Goal: Task Accomplishment & Management: Use online tool/utility

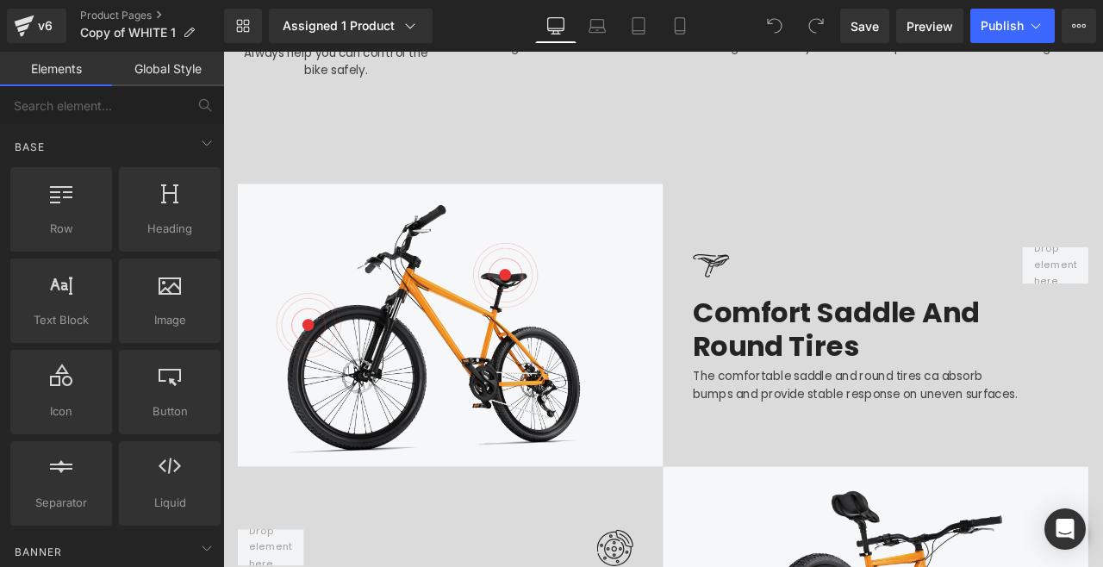
scroll to position [2023, 0]
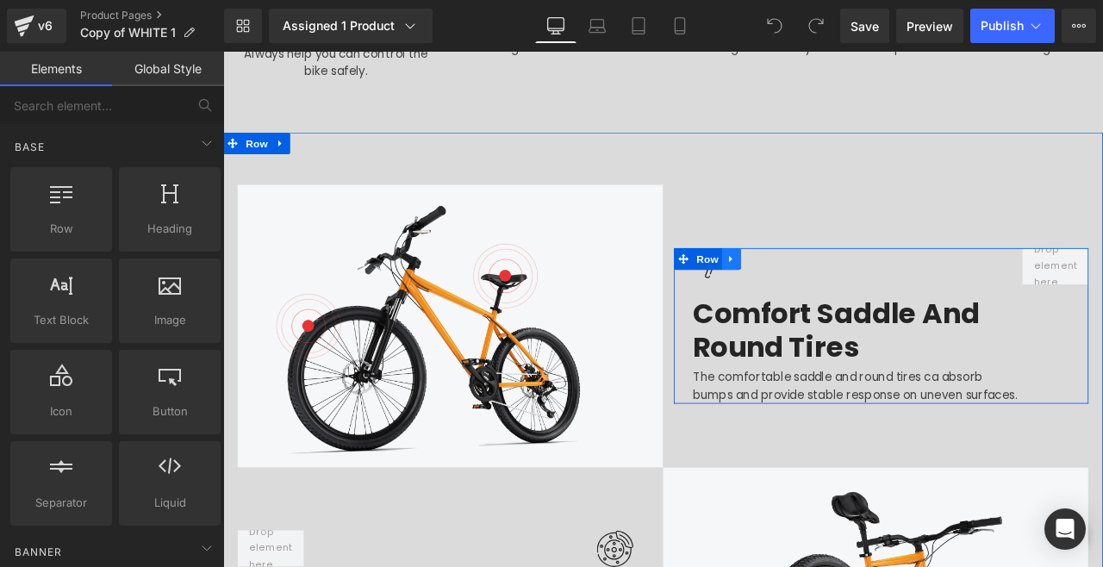
click at [818, 284] on link at bounding box center [825, 297] width 22 height 26
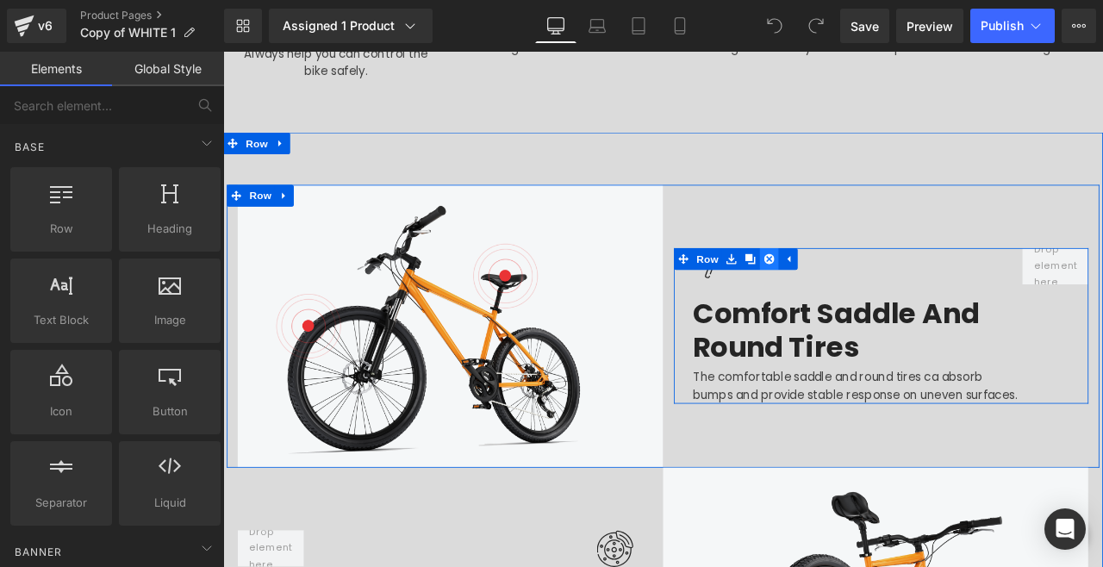
click at [873, 291] on icon at bounding box center [870, 297] width 12 height 12
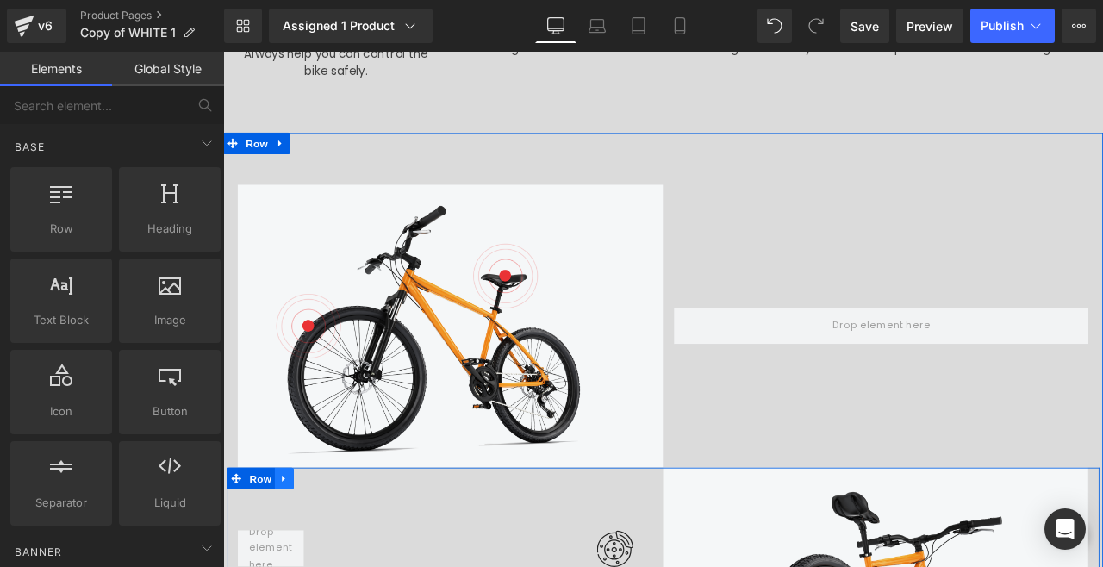
click at [294, 553] on icon at bounding box center [294, 557] width 3 height 8
click at [346, 551] on icon at bounding box center [340, 557] width 12 height 12
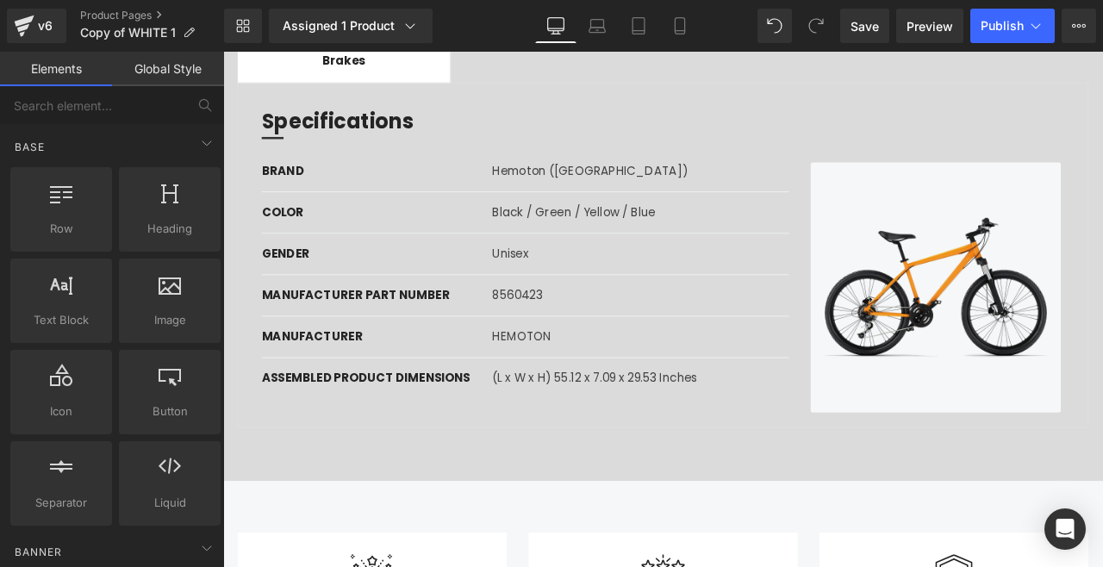
scroll to position [0, 0]
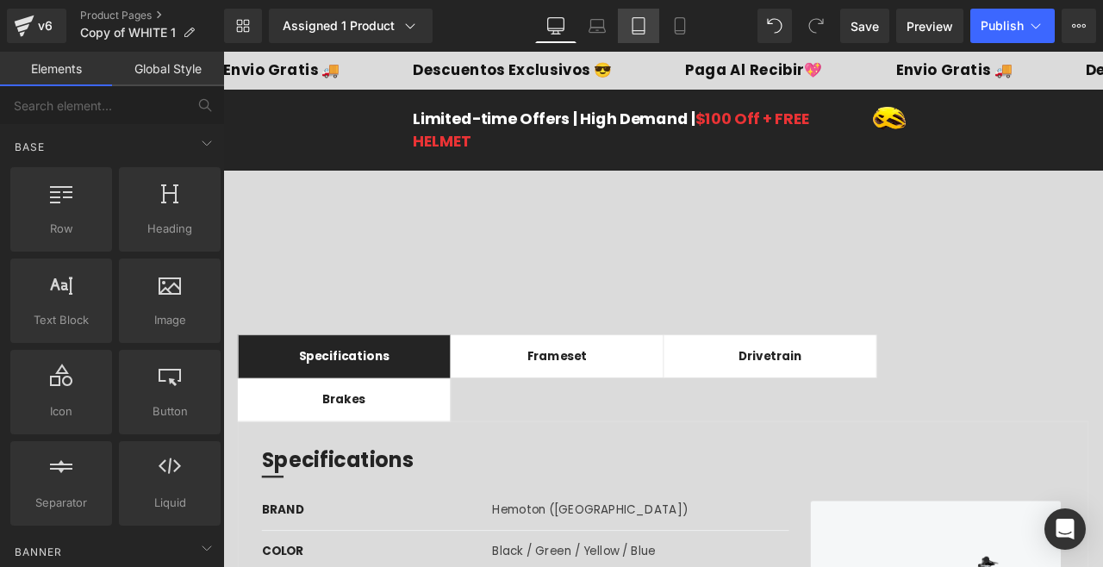
click at [638, 40] on link "Tablet" at bounding box center [638, 26] width 41 height 34
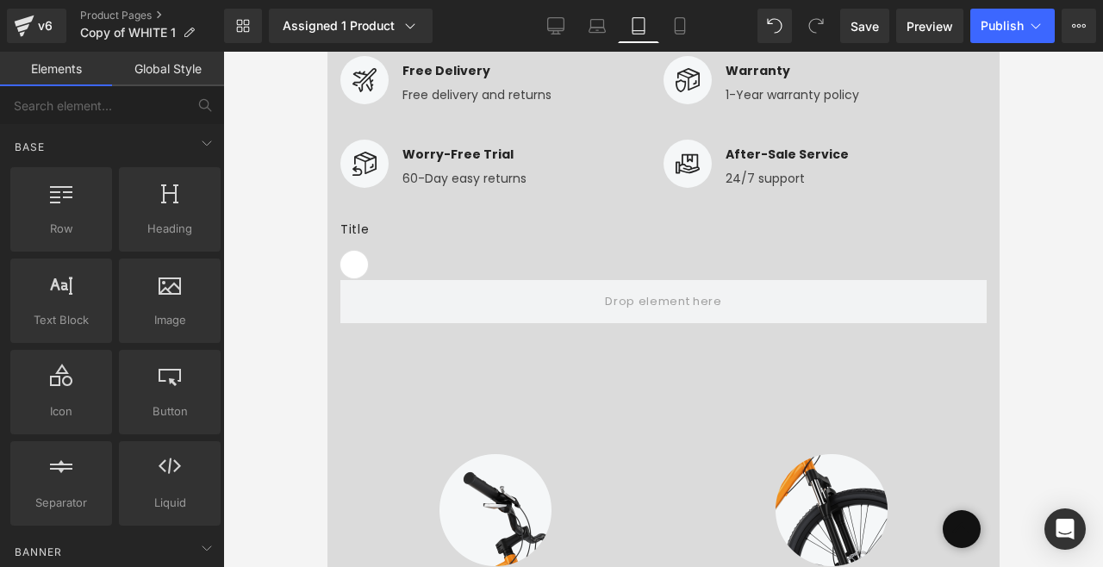
scroll to position [1151, 0]
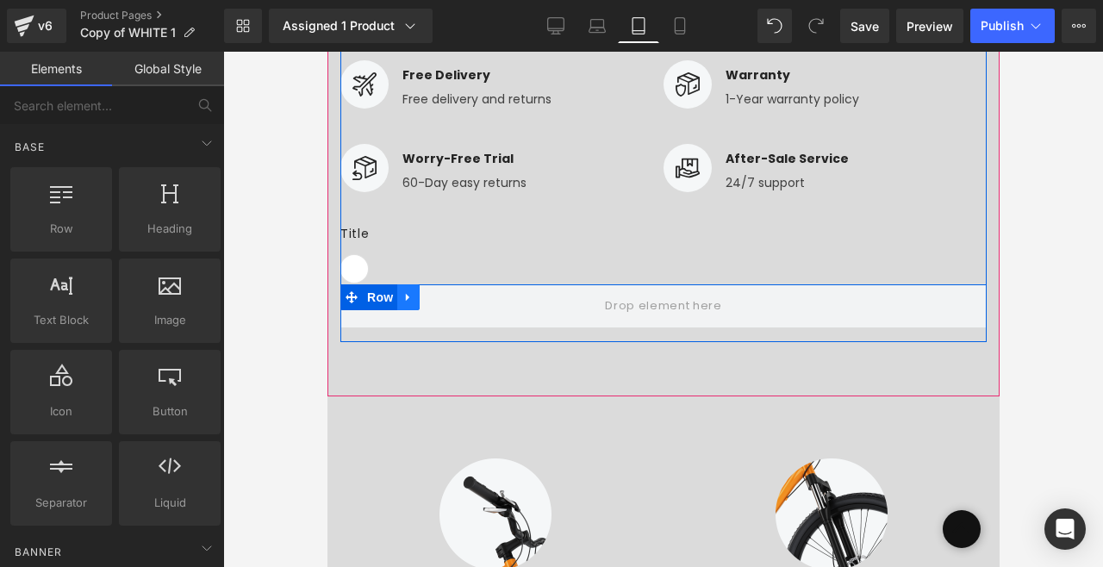
click at [401, 295] on link at bounding box center [407, 297] width 22 height 26
click at [456, 295] on icon at bounding box center [452, 297] width 12 height 13
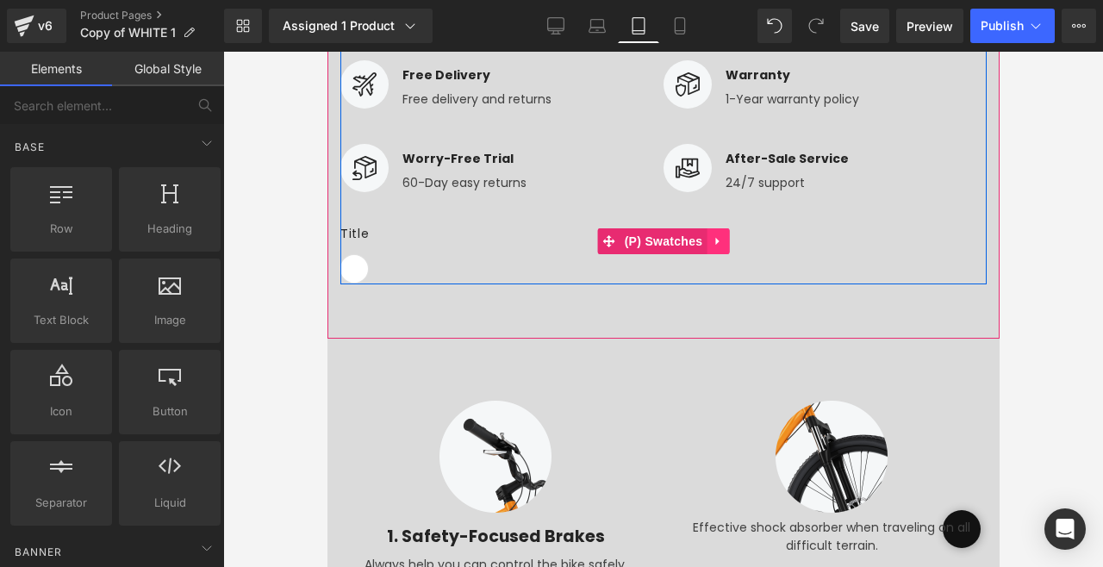
click at [724, 243] on link at bounding box center [717, 241] width 22 height 26
click at [730, 245] on icon at bounding box center [728, 241] width 12 height 12
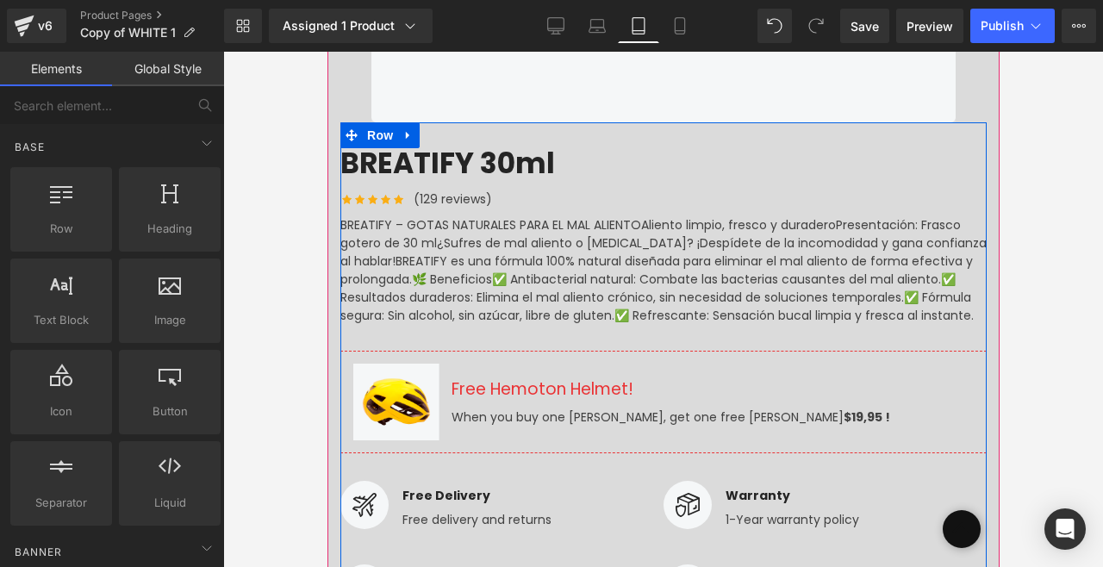
scroll to position [786, 0]
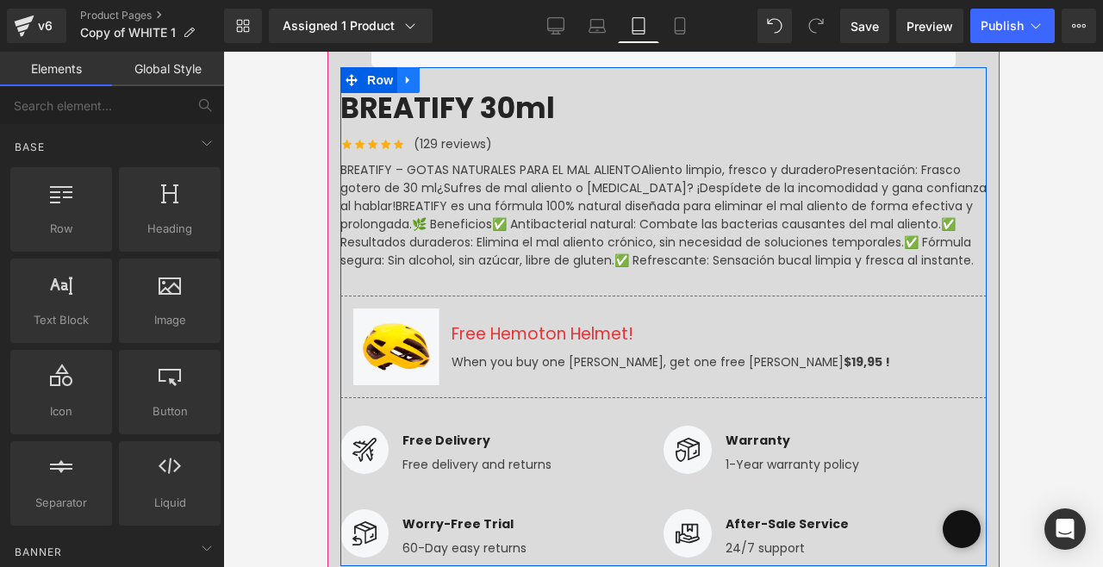
click at [405, 72] on link at bounding box center [407, 80] width 22 height 26
click at [451, 80] on icon at bounding box center [452, 80] width 12 height 13
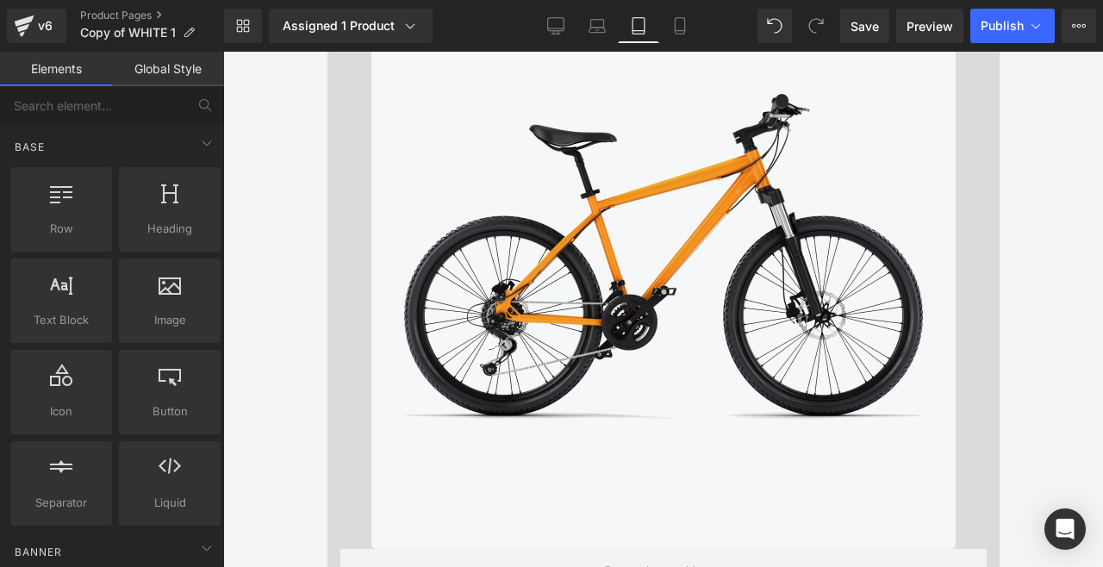
scroll to position [0, 0]
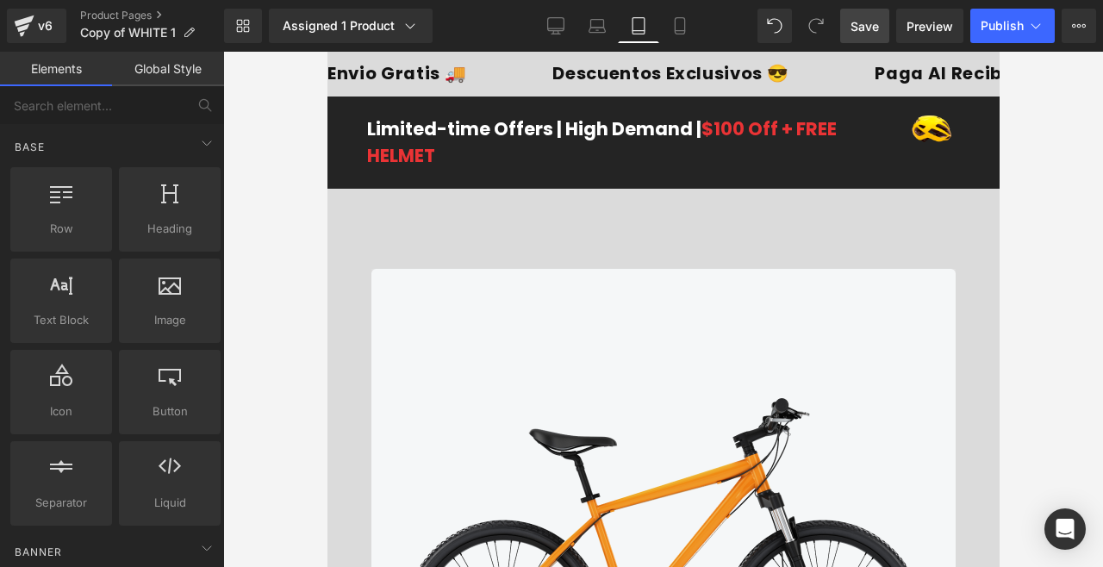
click at [867, 34] on span "Save" at bounding box center [864, 26] width 28 height 18
click at [48, 34] on div "v6" at bounding box center [45, 26] width 22 height 22
